Goal: Check status: Check status

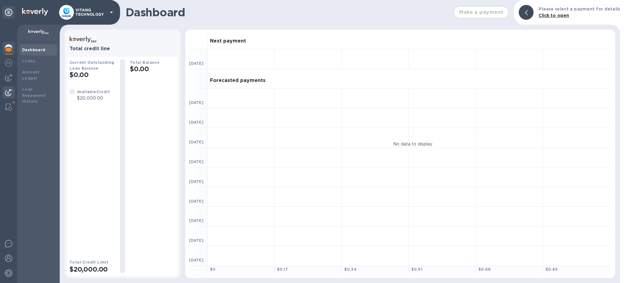
click at [8, 93] on img at bounding box center [8, 92] width 7 height 7
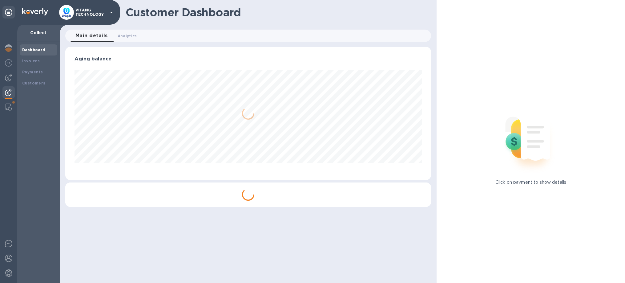
scroll to position [133, 366]
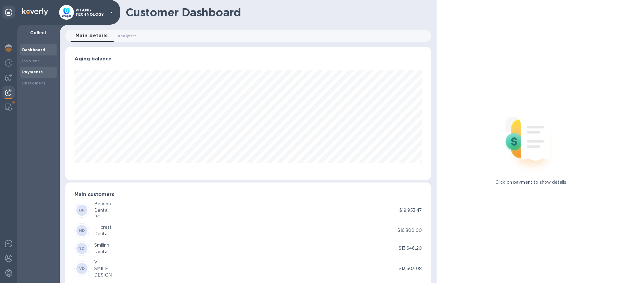
click at [37, 73] on b "Payments" at bounding box center [32, 72] width 21 height 5
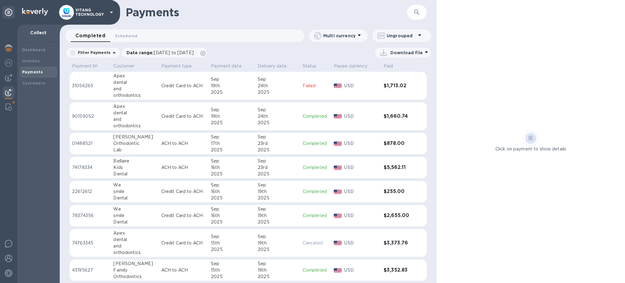
click at [287, 85] on div "24th" at bounding box center [278, 86] width 40 height 6
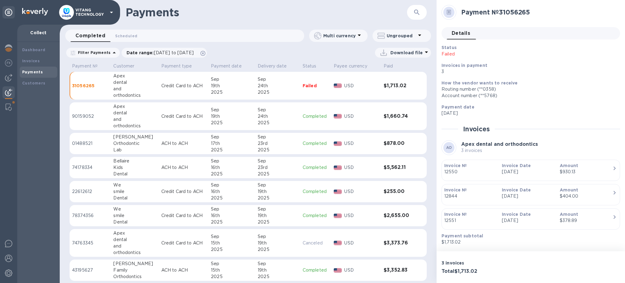
scroll to position [17, 0]
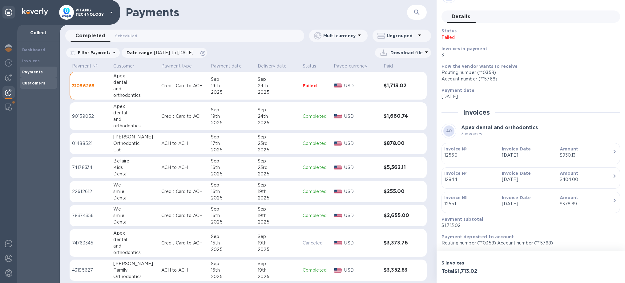
click at [37, 79] on div "Customers" at bounding box center [39, 83] width 38 height 11
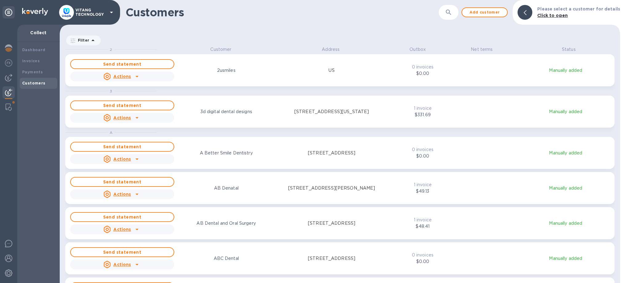
scroll to position [237, 561]
click at [450, 14] on icon "button" at bounding box center [448, 12] width 7 height 7
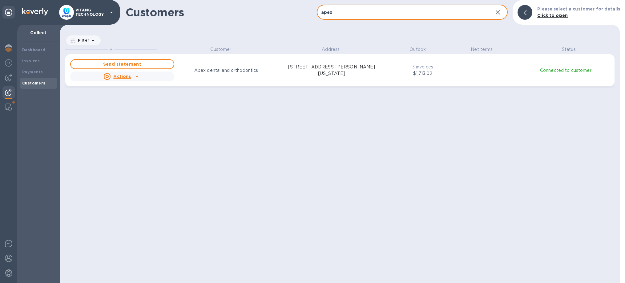
type input "apex"
click at [221, 113] on div "A Customer Address Outbox Net terms Status Send statement Actions Apex dental a…" at bounding box center [342, 164] width 555 height 237
click at [32, 71] on b "Payments" at bounding box center [32, 72] width 21 height 5
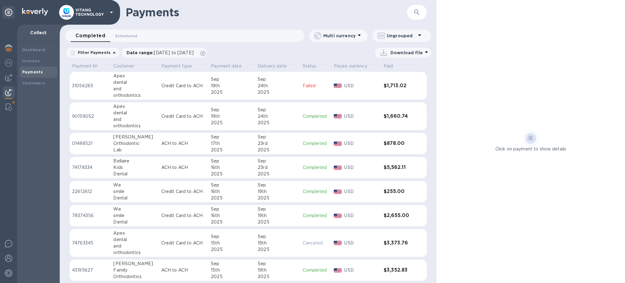
click at [249, 35] on div "Completed 0 Scheduled 0" at bounding box center [188, 36] width 234 height 12
